Goal: Task Accomplishment & Management: Manage account settings

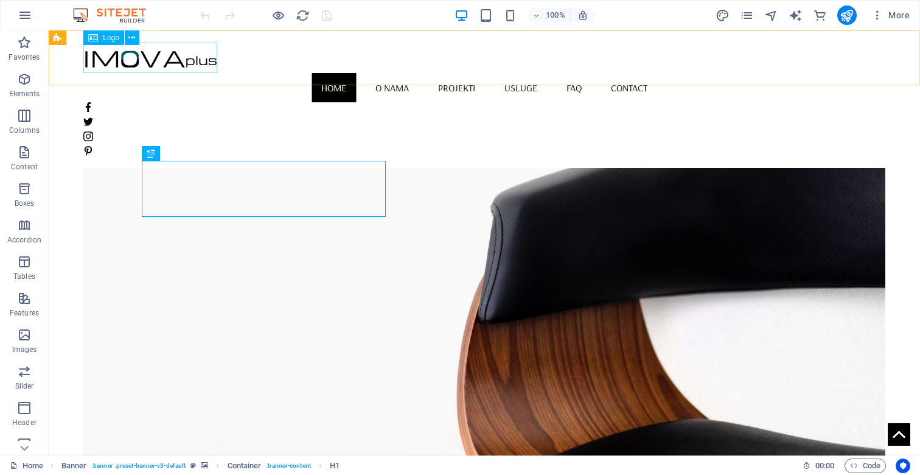
click at [150, 59] on div at bounding box center [484, 58] width 802 height 30
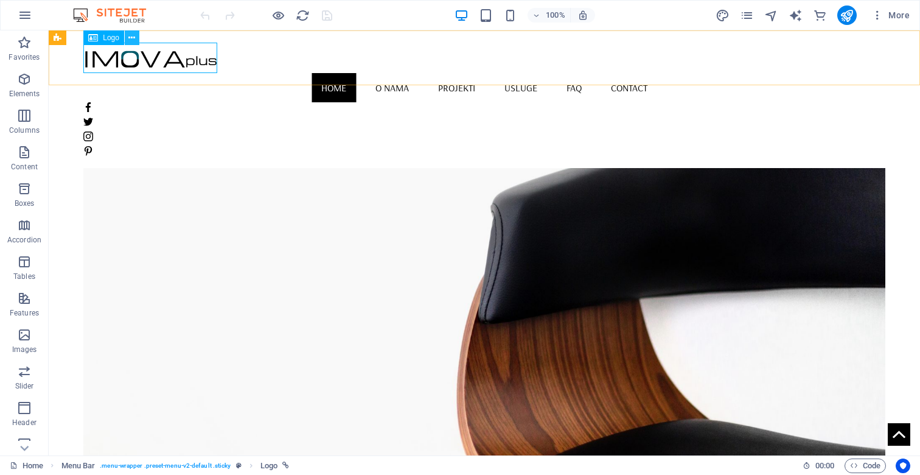
click at [136, 41] on button at bounding box center [132, 37] width 15 height 15
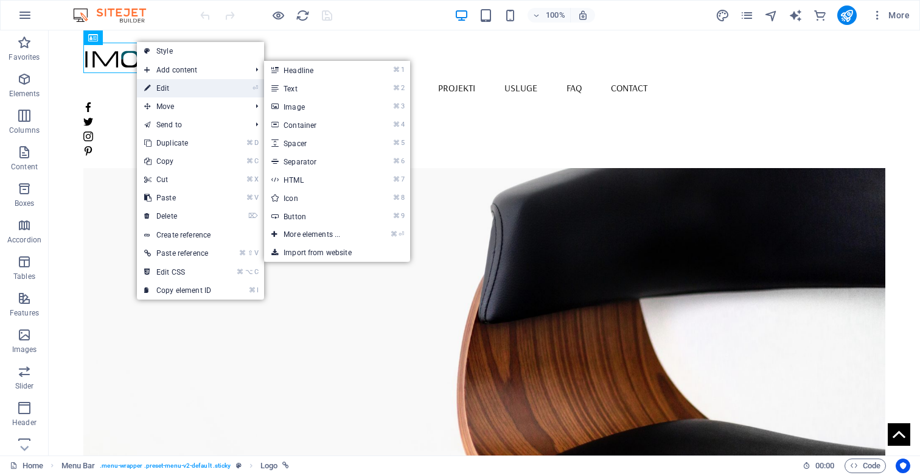
click at [159, 89] on link "⏎ Edit" at bounding box center [178, 88] width 82 height 18
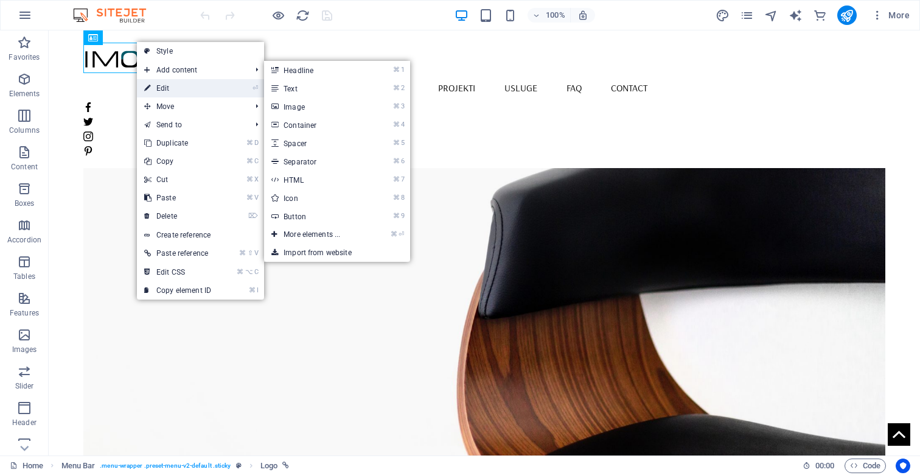
select select "px"
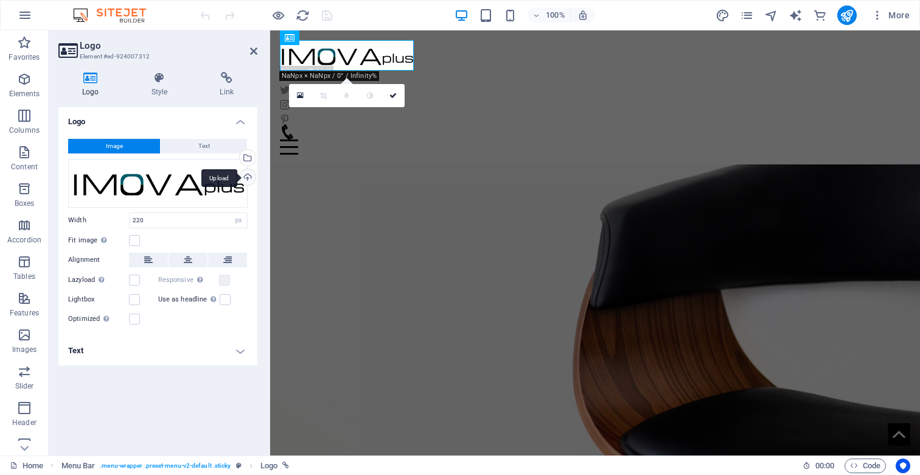
click at [247, 173] on div "Upload" at bounding box center [246, 178] width 18 height 18
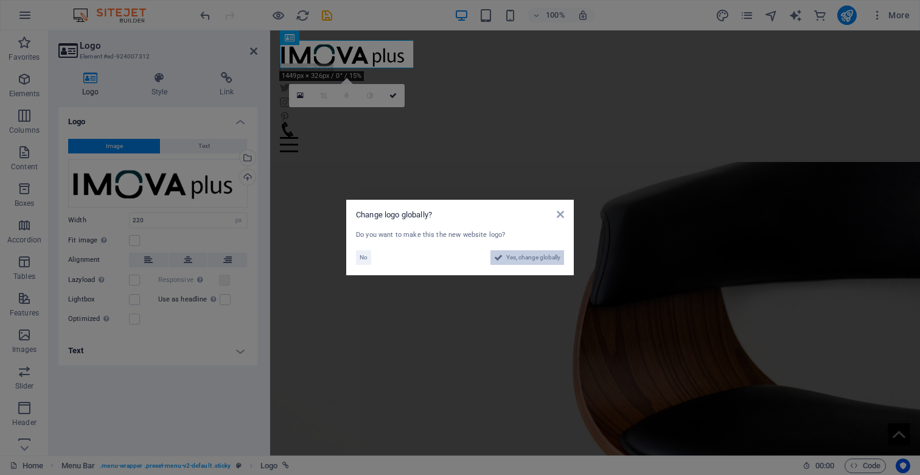
click at [531, 256] on span "Yes, change globally" at bounding box center [533, 257] width 54 height 15
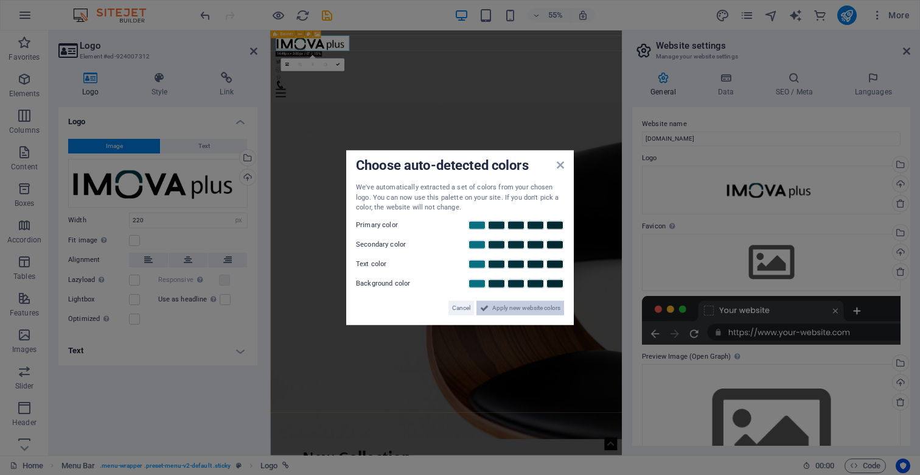
click at [491, 313] on button "Apply new website colors" at bounding box center [521, 307] width 88 height 15
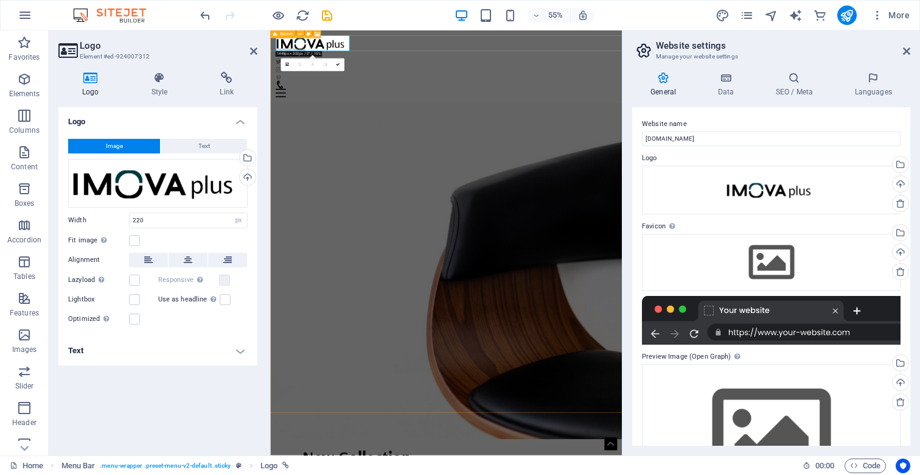
click at [415, 10] on div "55% More" at bounding box center [556, 14] width 717 height 19
drag, startPoint x: 909, startPoint y: 52, endPoint x: 628, endPoint y: 19, distance: 283.2
click at [909, 52] on icon at bounding box center [906, 51] width 7 height 10
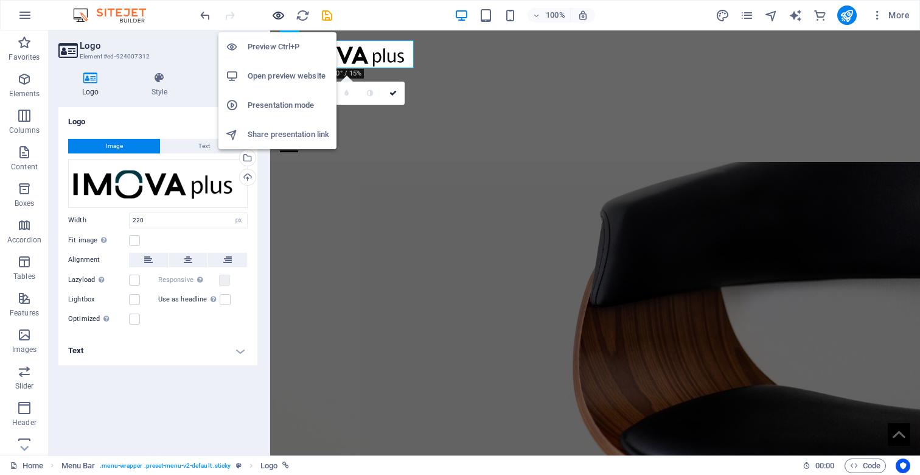
click at [277, 15] on icon "button" at bounding box center [279, 16] width 14 height 14
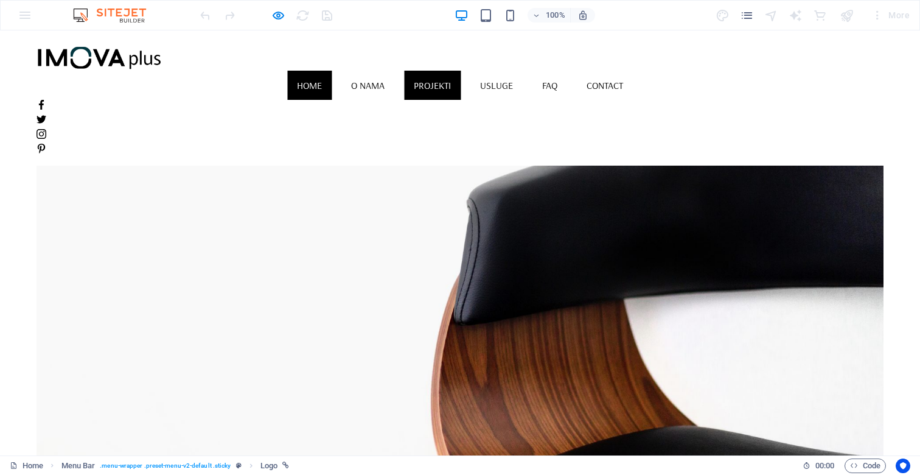
click at [461, 71] on link "PROJEKTI" at bounding box center [432, 85] width 57 height 29
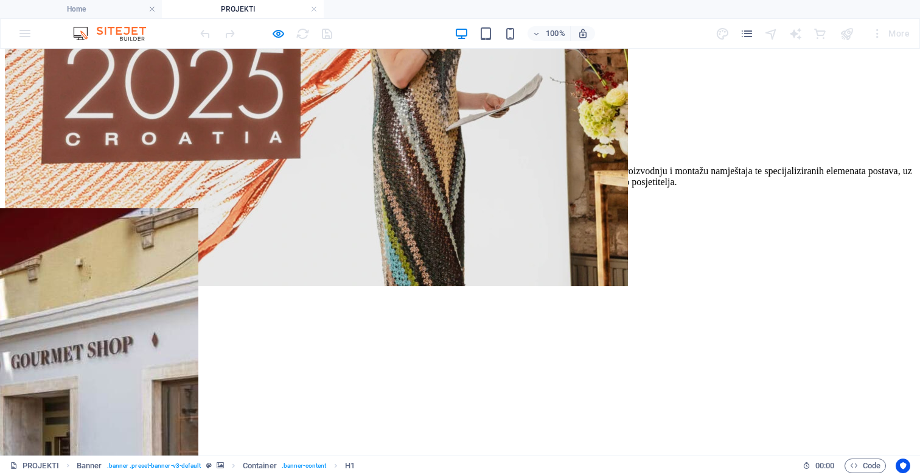
scroll to position [816, 0]
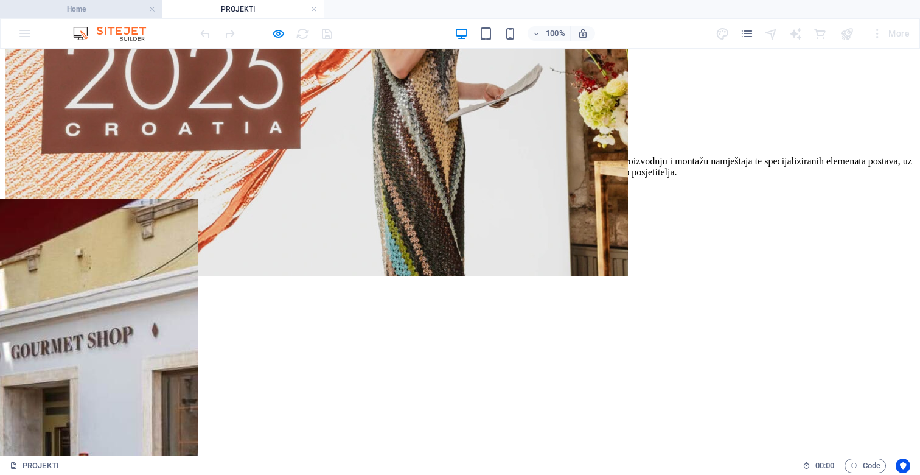
click at [99, 12] on h4 "Home" at bounding box center [81, 8] width 162 height 13
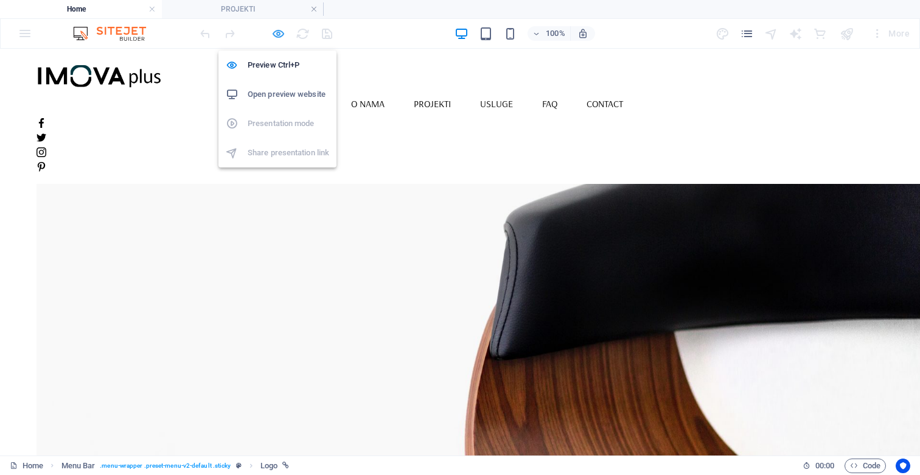
click at [278, 37] on icon "button" at bounding box center [279, 34] width 14 height 14
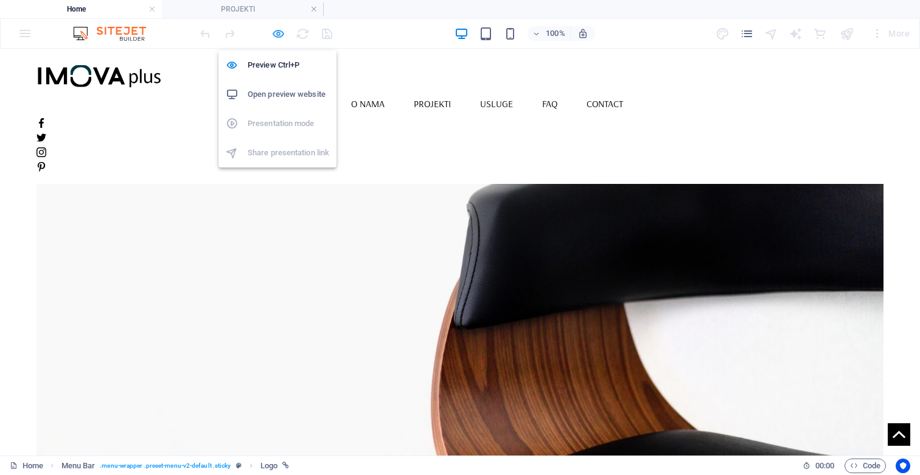
select select "px"
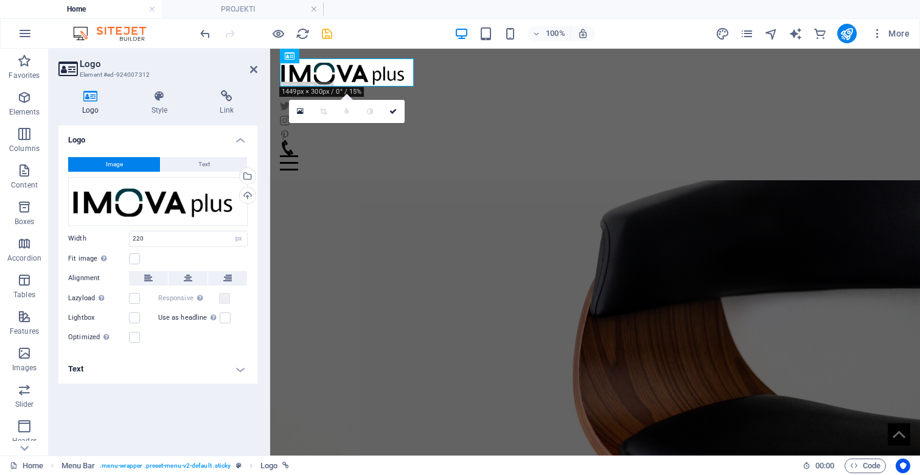
click at [321, 33] on icon "save" at bounding box center [327, 34] width 14 height 14
select select "px"
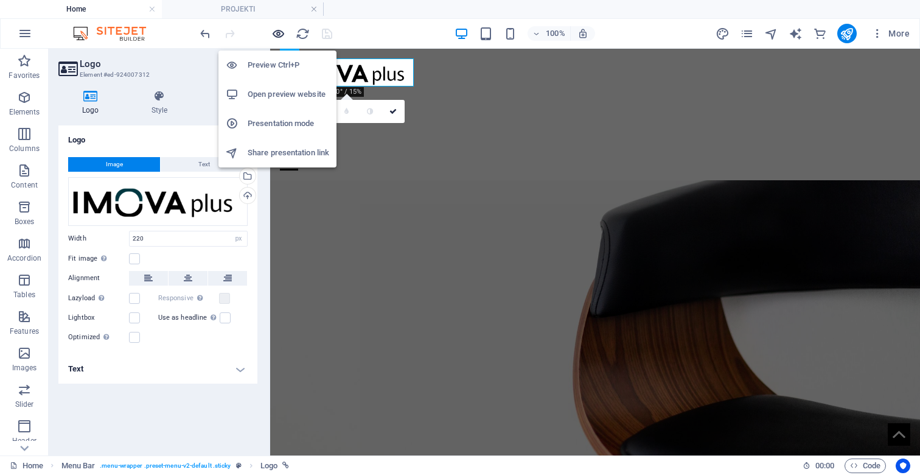
click at [277, 35] on icon "button" at bounding box center [279, 34] width 14 height 14
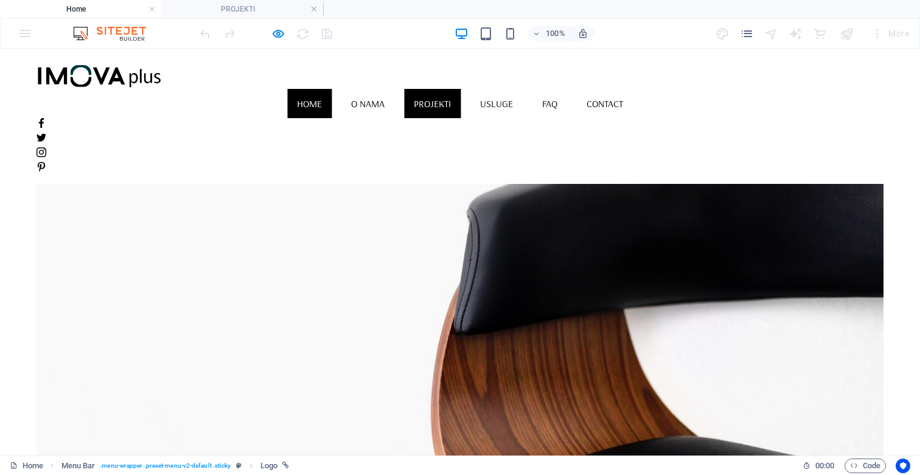
click at [461, 89] on link "PROJEKTI" at bounding box center [432, 103] width 57 height 29
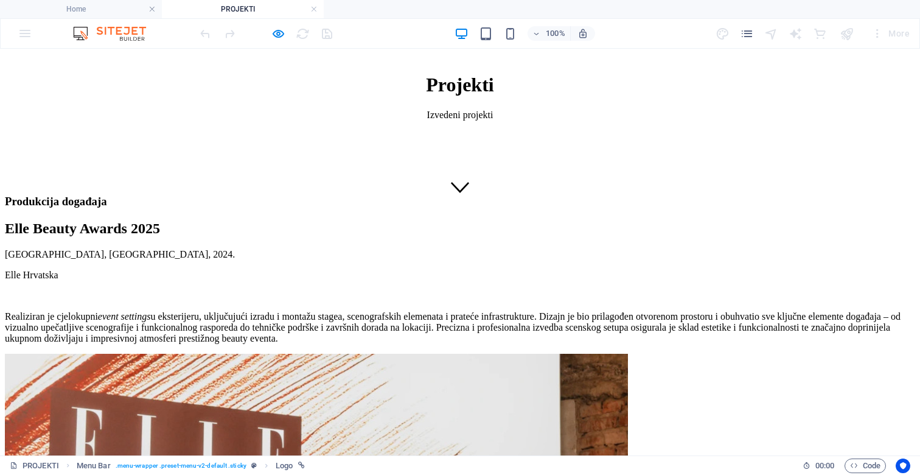
scroll to position [242, 0]
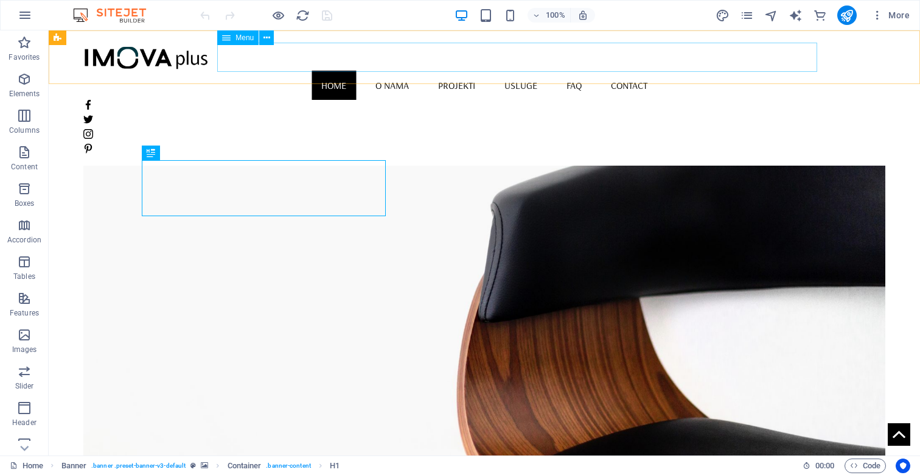
click at [492, 71] on nav "Home O nama PROJEKTI USLUGE FAQ Contact" at bounding box center [484, 85] width 802 height 29
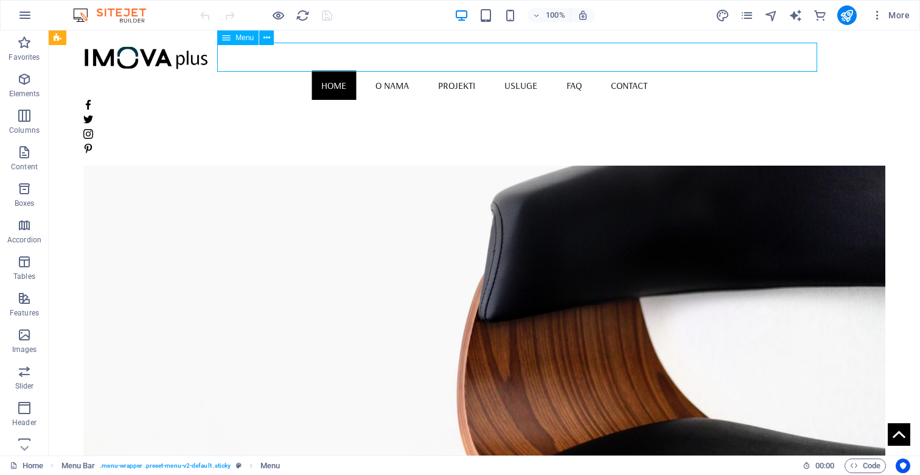
click at [490, 71] on nav "Home O nama PROJEKTI USLUGE FAQ Contact" at bounding box center [484, 85] width 802 height 29
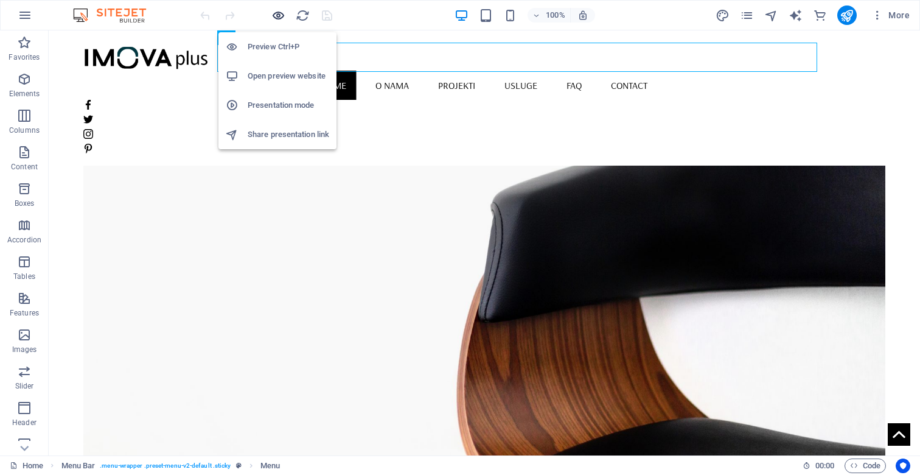
click at [277, 14] on icon "button" at bounding box center [279, 16] width 14 height 14
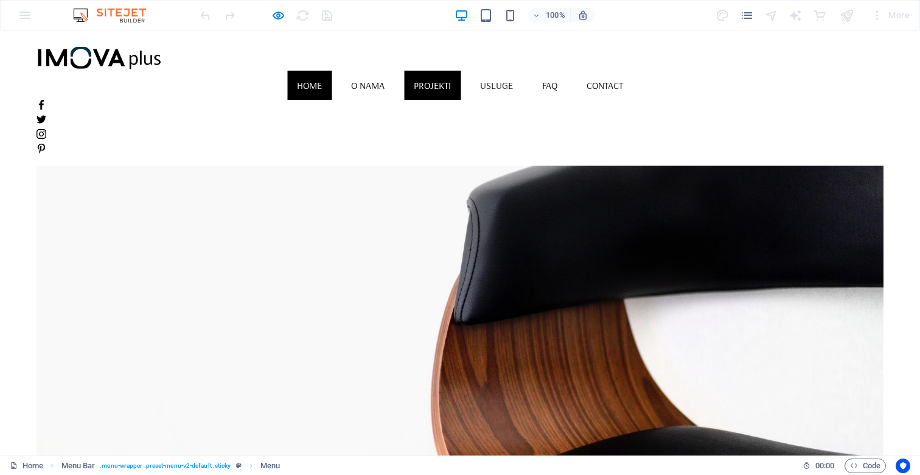
click at [461, 71] on link "PROJEKTI" at bounding box center [432, 85] width 57 height 29
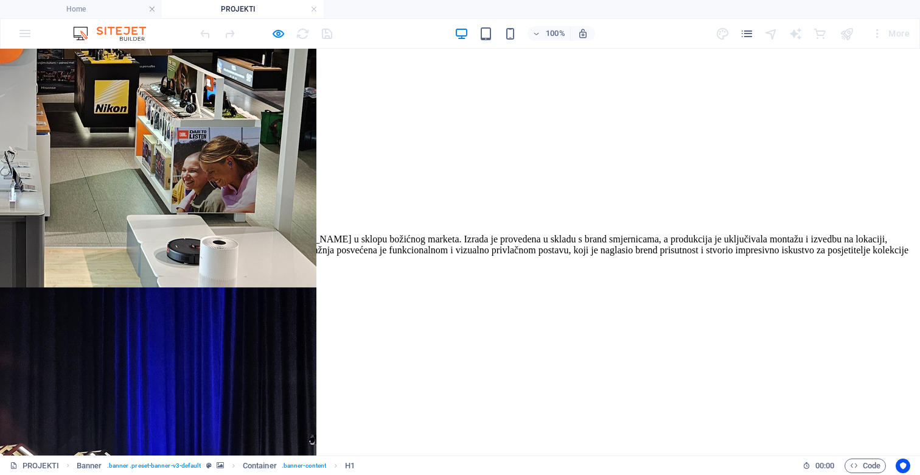
scroll to position [2386, 0]
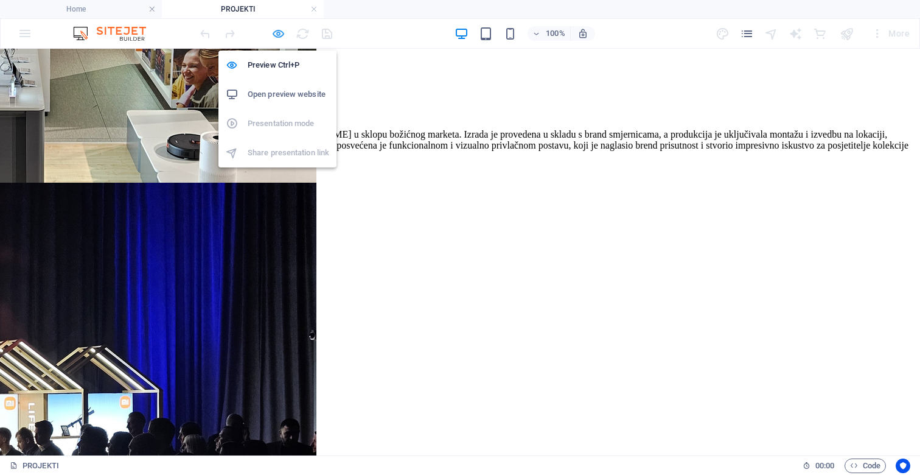
click at [276, 33] on icon "button" at bounding box center [279, 34] width 14 height 14
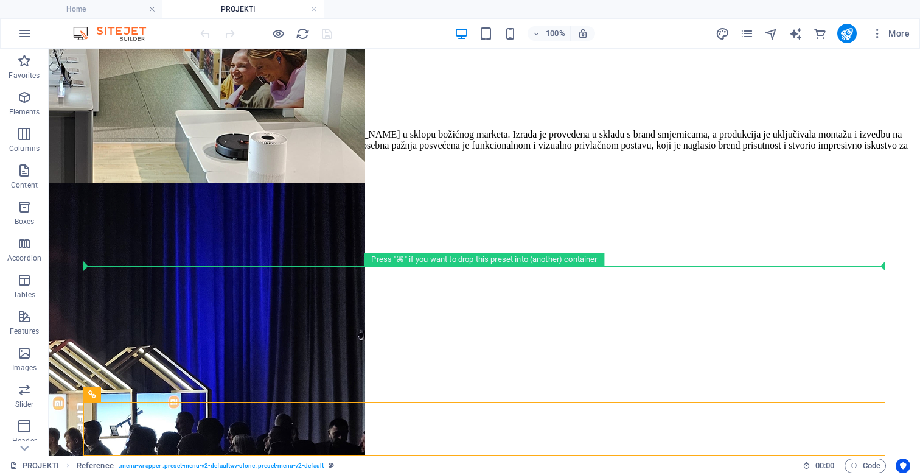
drag, startPoint x: 271, startPoint y: 422, endPoint x: 276, endPoint y: 176, distance: 246.6
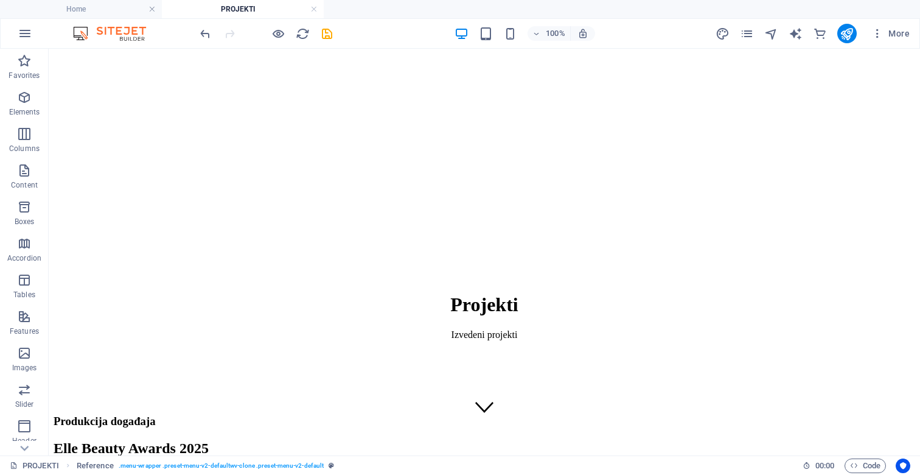
scroll to position [0, 0]
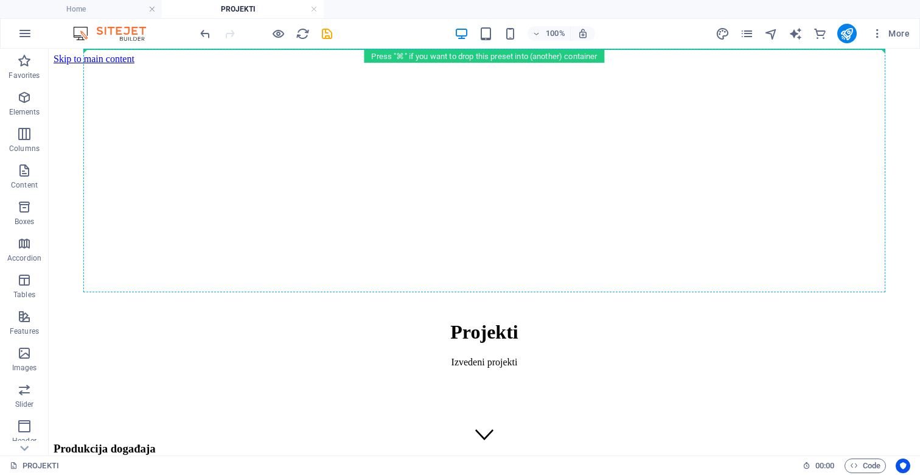
drag, startPoint x: 290, startPoint y: 364, endPoint x: 291, endPoint y: 55, distance: 308.6
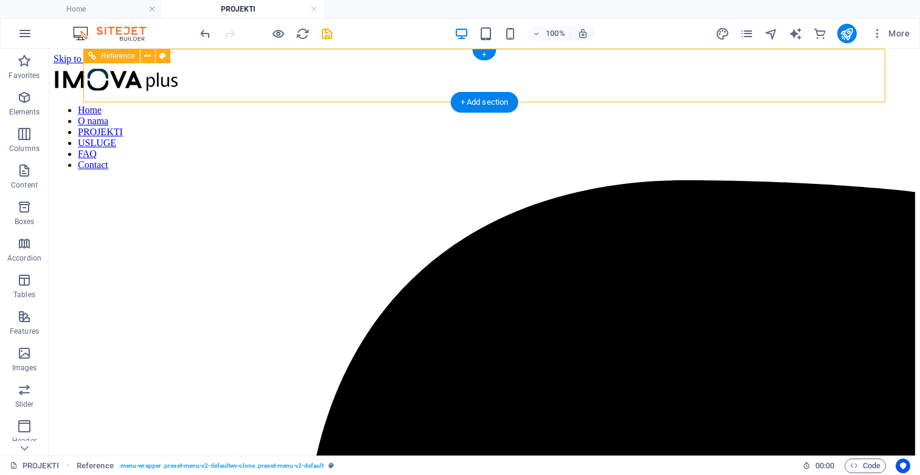
drag, startPoint x: 283, startPoint y: 87, endPoint x: 284, endPoint y: 49, distance: 38.4
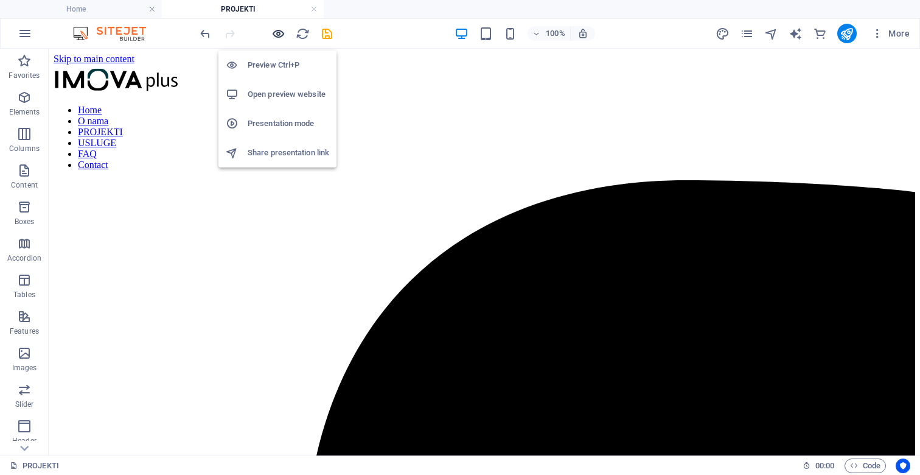
click at [281, 33] on icon "button" at bounding box center [279, 34] width 14 height 14
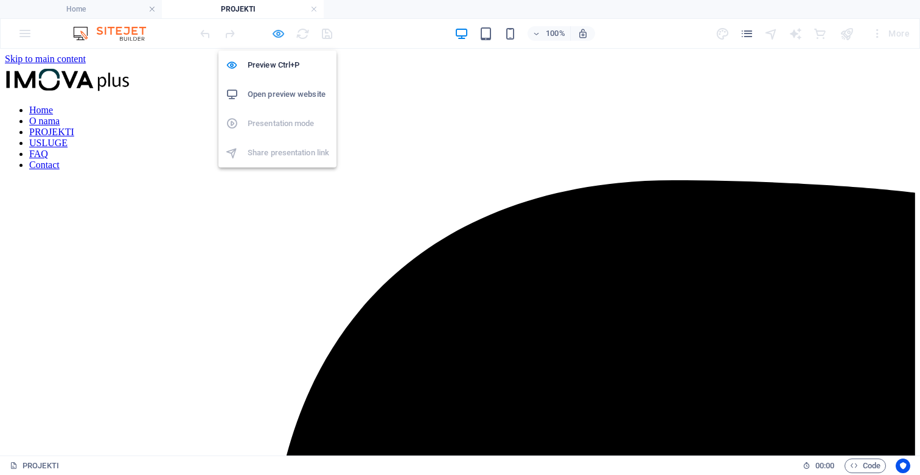
click at [277, 30] on icon "button" at bounding box center [279, 34] width 14 height 14
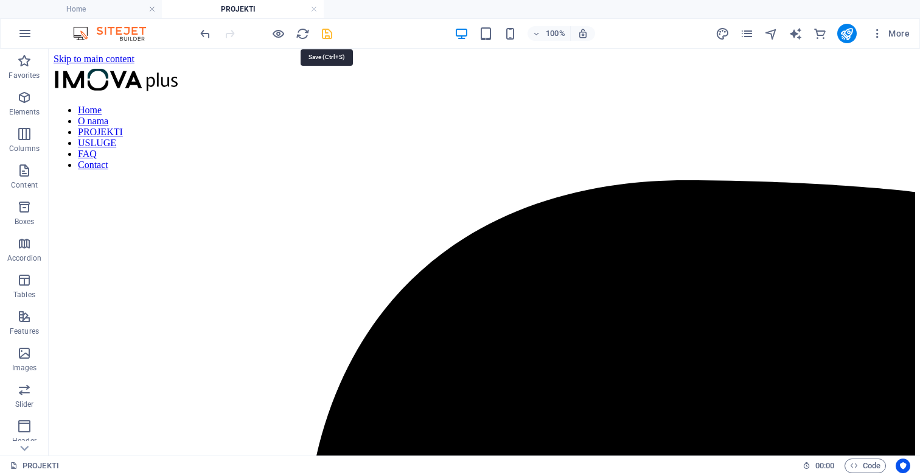
click at [327, 30] on icon "save" at bounding box center [327, 34] width 14 height 14
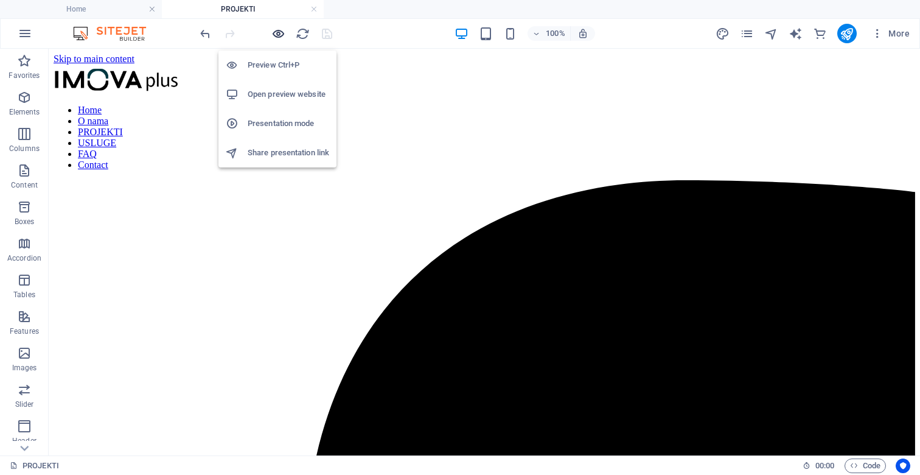
click at [276, 30] on icon "button" at bounding box center [279, 34] width 14 height 14
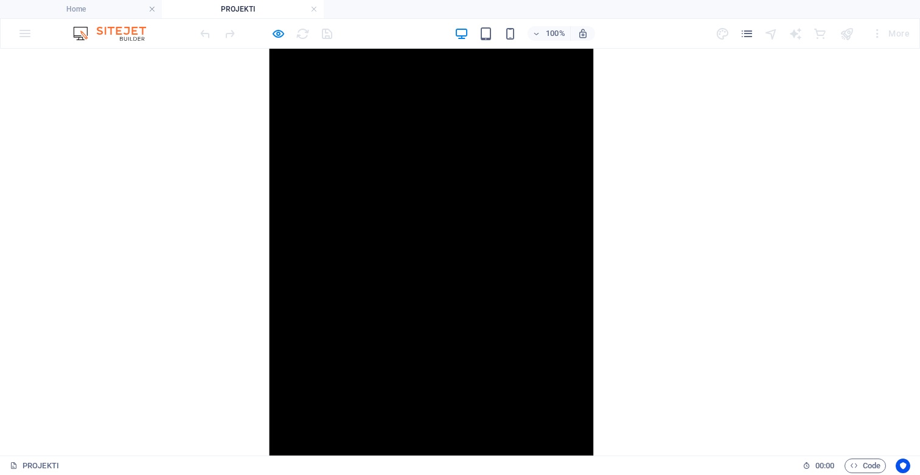
scroll to position [1221, 0]
